Goal: Contribute content

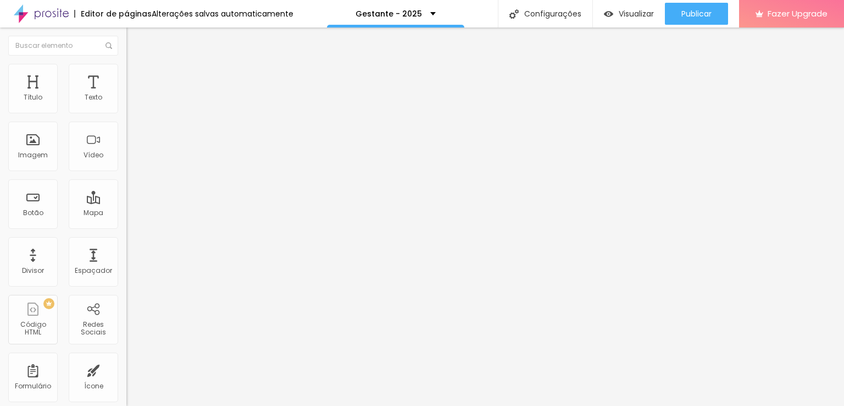
click at [126, 67] on li "Estilo" at bounding box center [189, 69] width 126 height 11
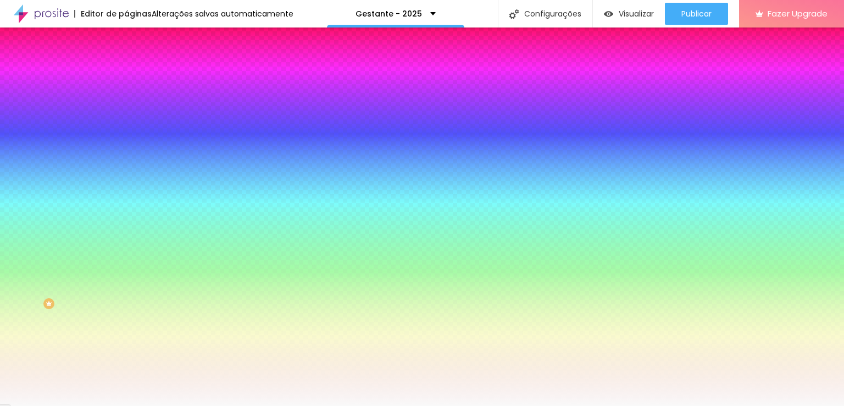
click at [126, 75] on li "Avançado" at bounding box center [189, 80] width 126 height 11
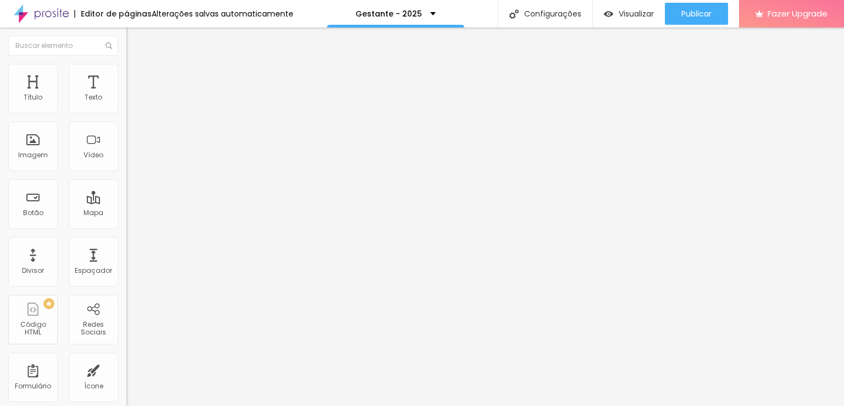
click at [126, 324] on div at bounding box center [189, 324] width 126 height 0
click at [126, 317] on div at bounding box center [189, 317] width 126 height 0
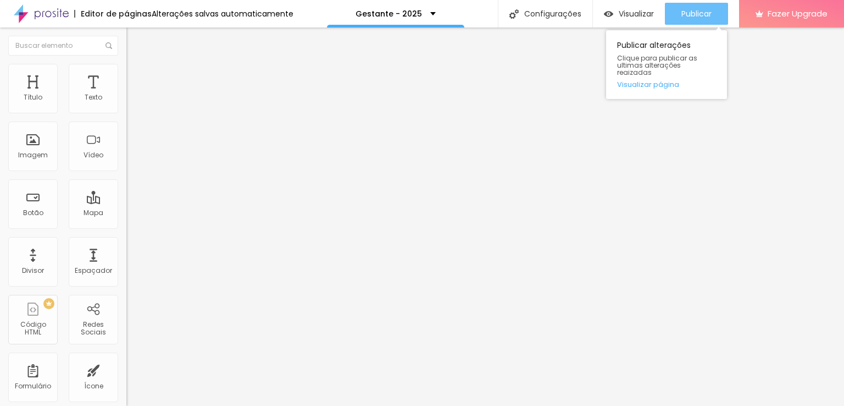
click at [705, 10] on span "Publicar" at bounding box center [696, 13] width 30 height 9
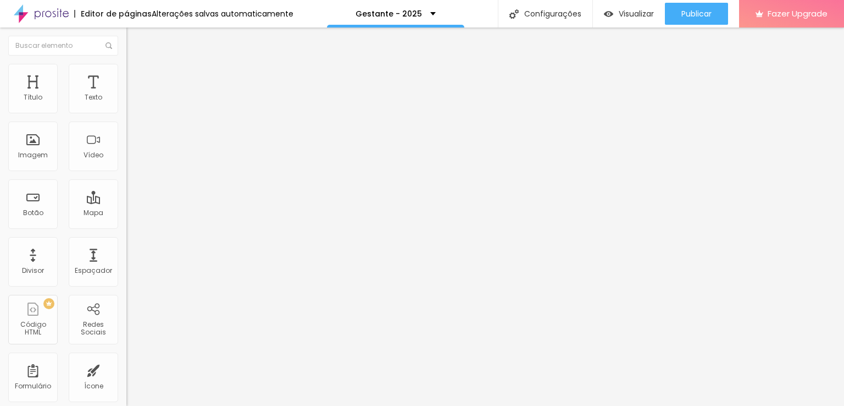
click at [126, 64] on img at bounding box center [131, 69] width 10 height 10
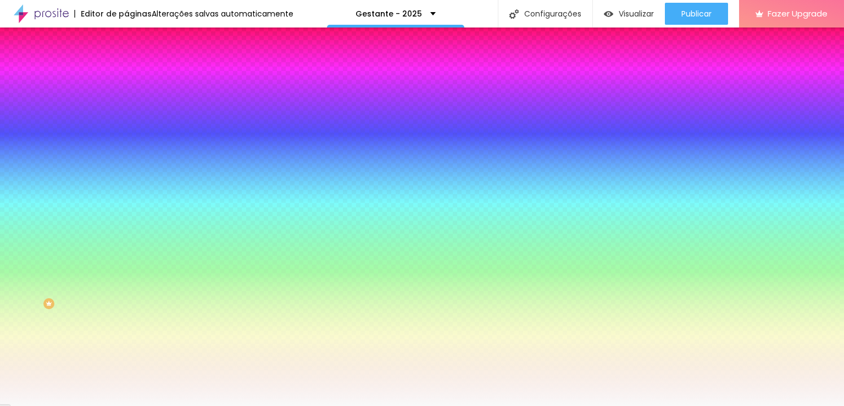
click at [136, 77] on span "Avançado" at bounding box center [154, 81] width 36 height 9
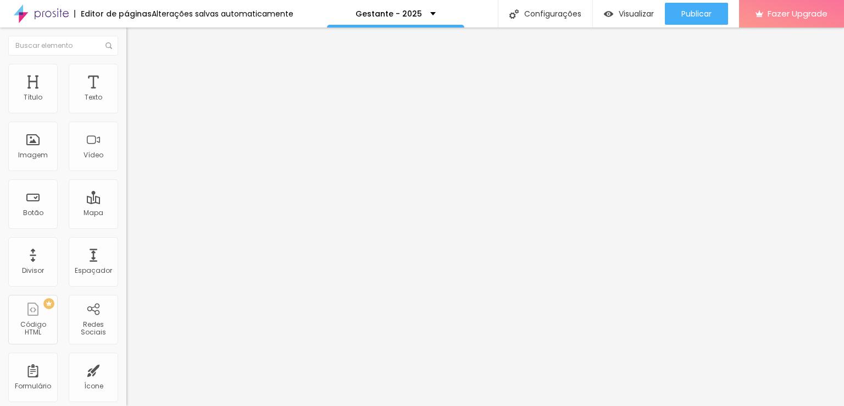
click at [126, 317] on div at bounding box center [189, 317] width 126 height 0
click at [126, 324] on div at bounding box center [189, 324] width 126 height 0
click at [126, 81] on li "Avançado" at bounding box center [189, 80] width 126 height 11
click at [126, 70] on ul "Conteúdo Estilo Avançado" at bounding box center [189, 69] width 126 height 33
click at [126, 75] on li "Avançado" at bounding box center [189, 80] width 126 height 11
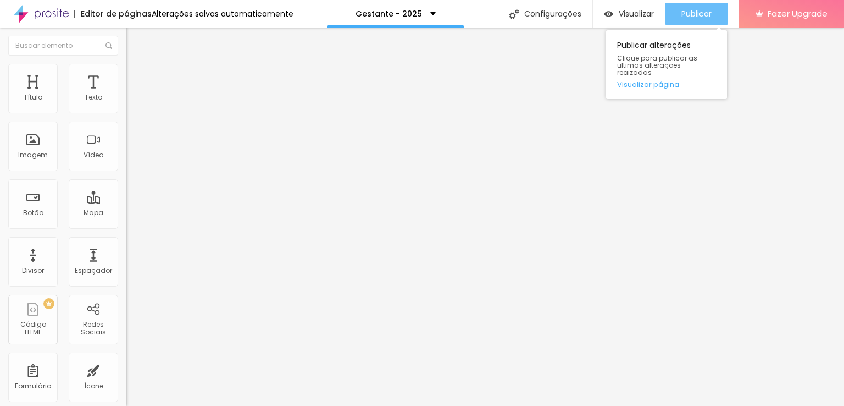
click at [687, 14] on span "Publicar" at bounding box center [696, 13] width 30 height 9
